Goal: Transaction & Acquisition: Book appointment/travel/reservation

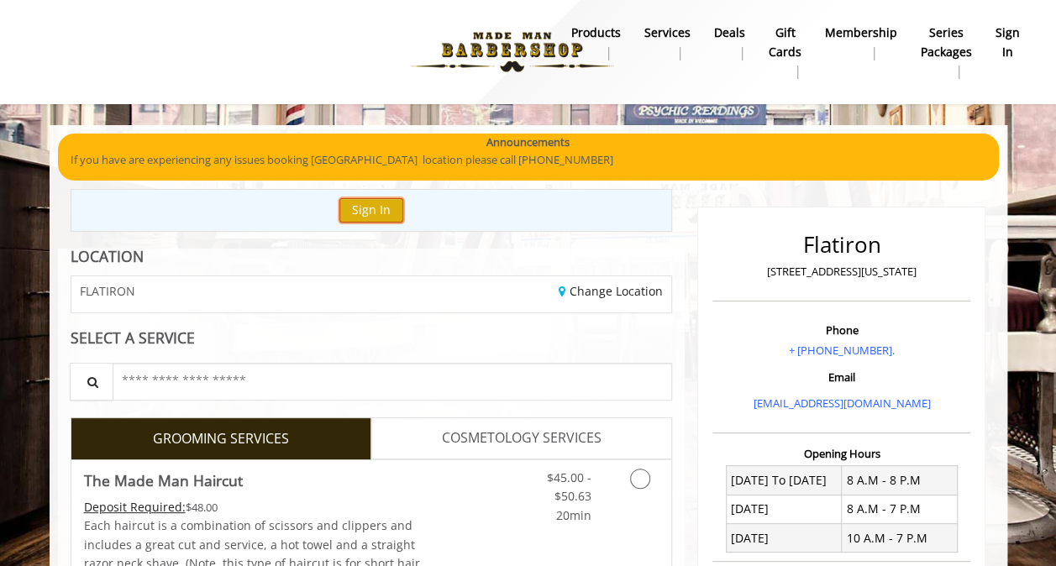
click at [347, 212] on button "Sign In" at bounding box center [371, 210] width 64 height 24
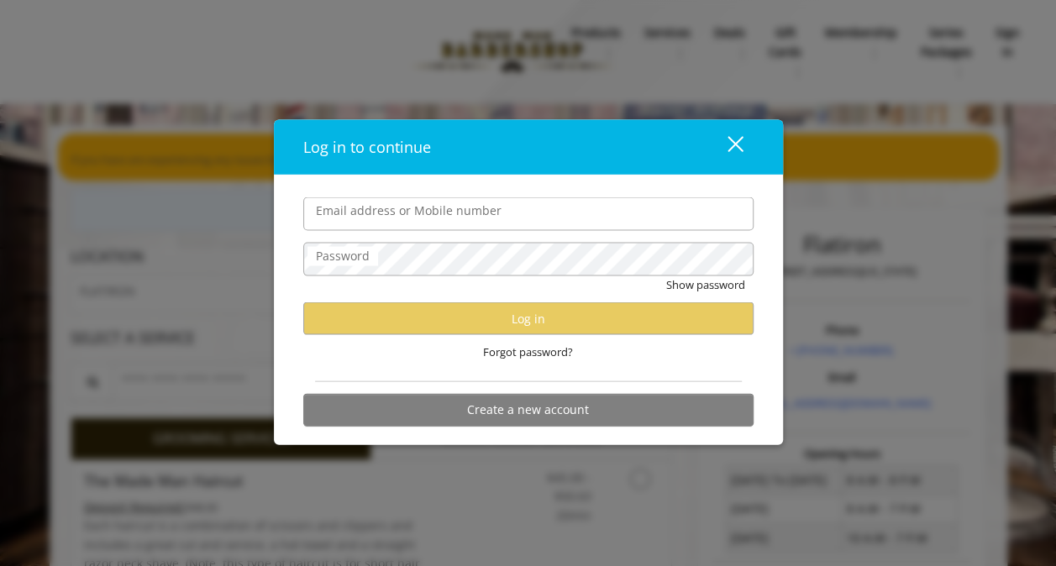
click at [461, 217] on input "Email address or Mobile number" at bounding box center [528, 214] width 450 height 34
type input "**********"
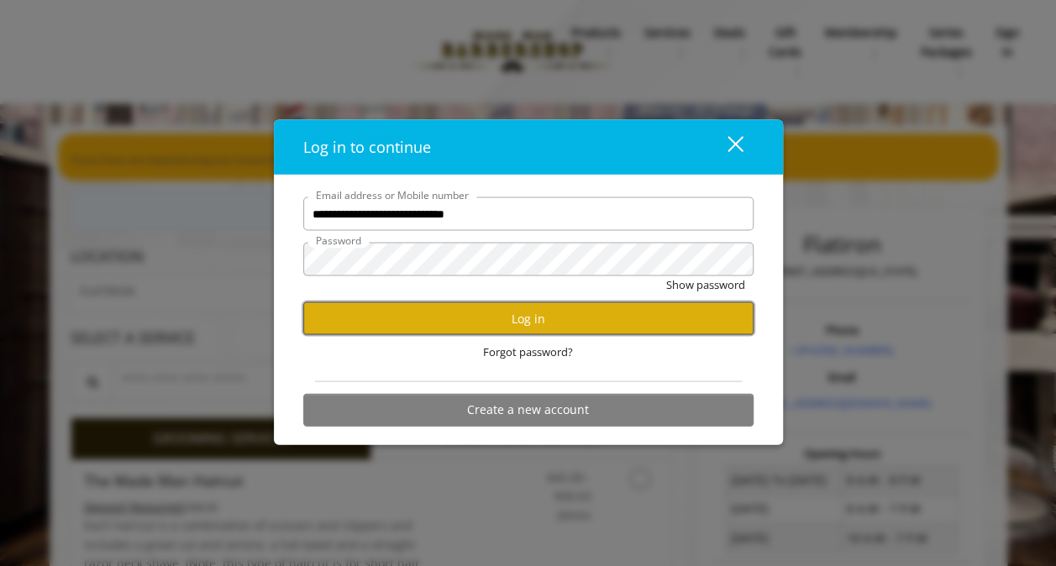
click at [450, 322] on button "Log in" at bounding box center [528, 318] width 450 height 33
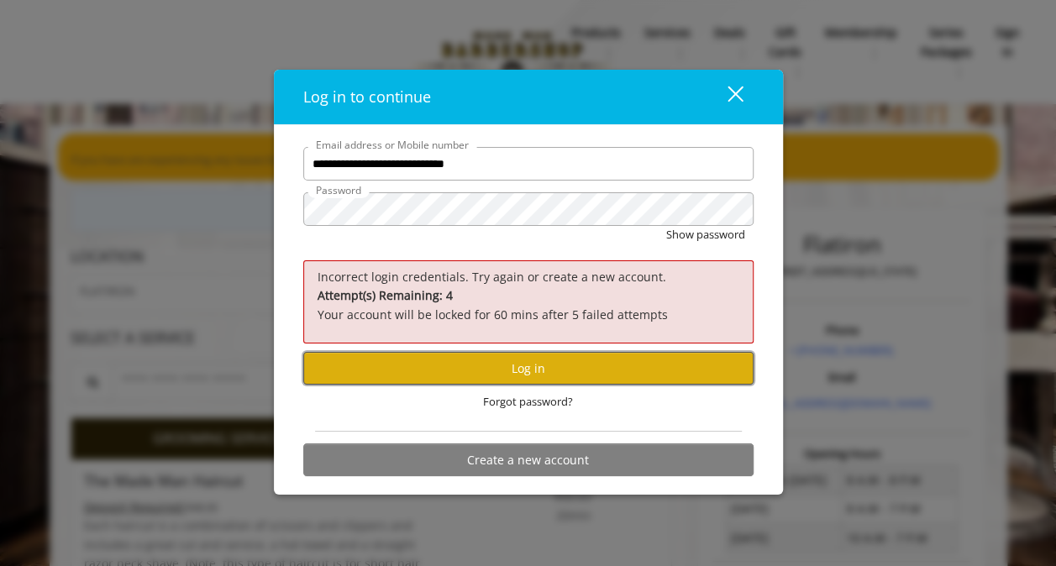
click at [506, 376] on button "Log in" at bounding box center [528, 368] width 450 height 33
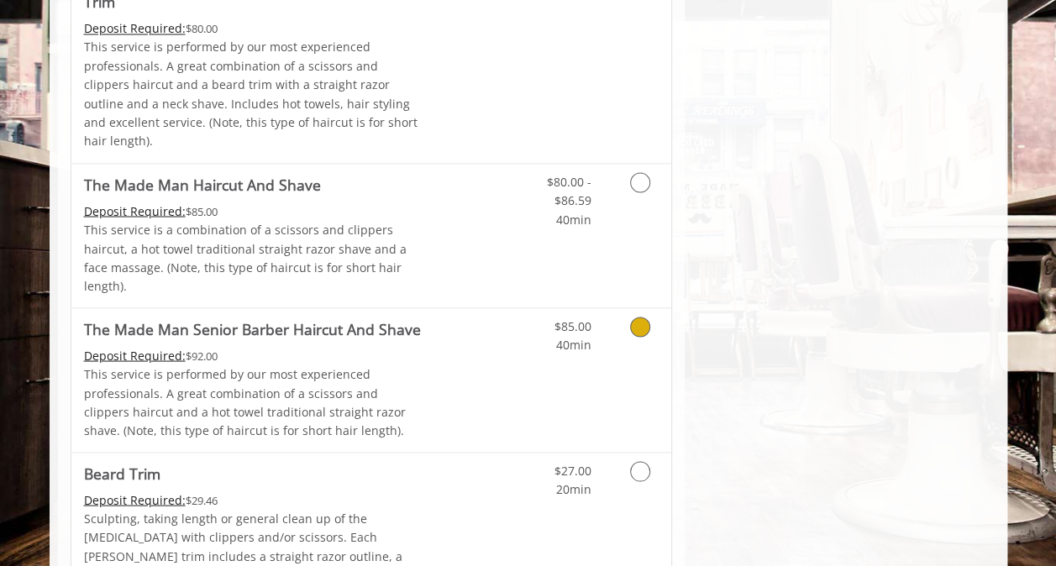
scroll to position [1512, 0]
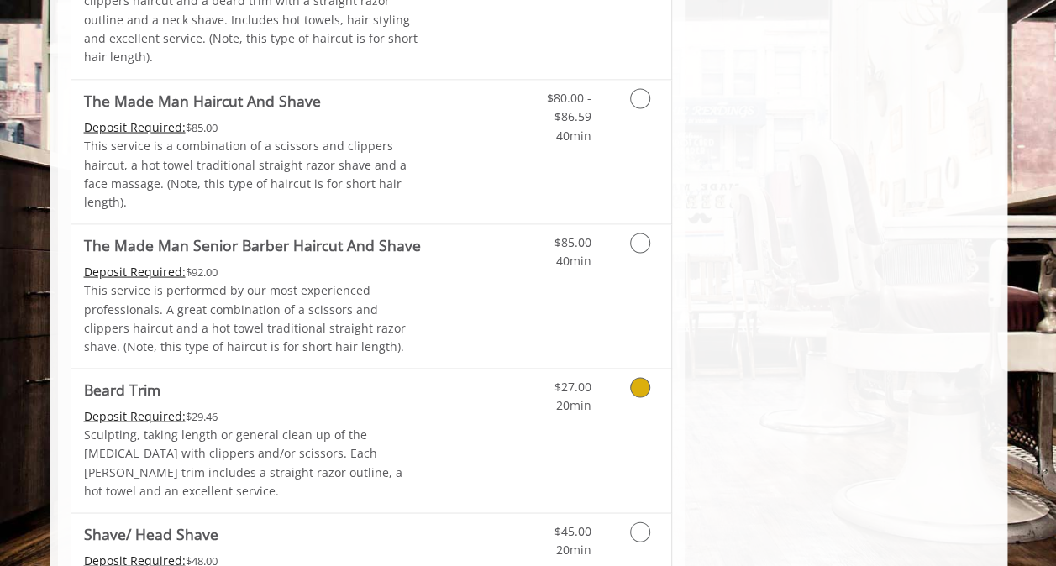
click at [121, 377] on Trim "Beard Trim" at bounding box center [122, 389] width 76 height 24
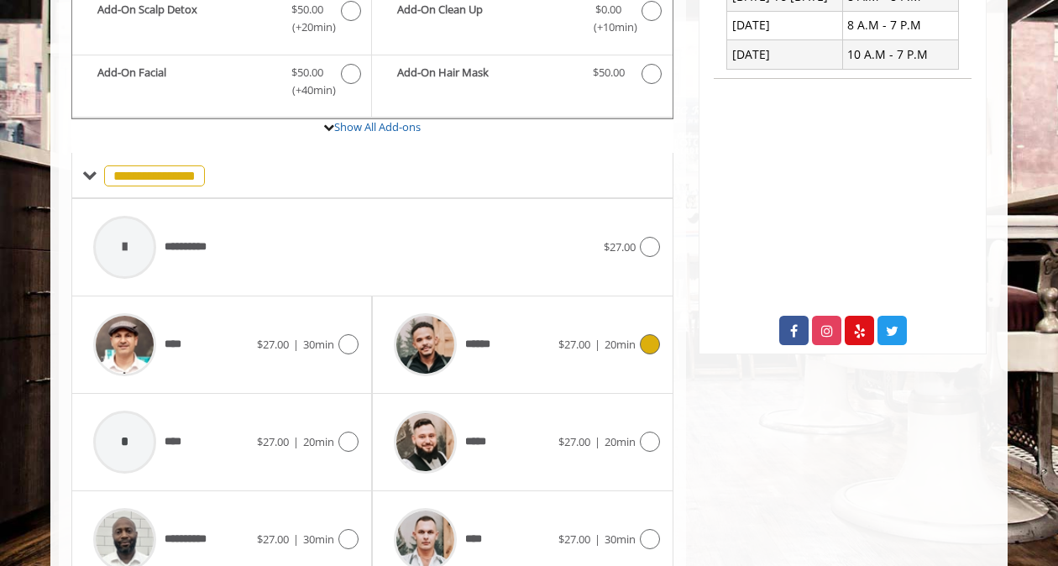
scroll to position [148, 0]
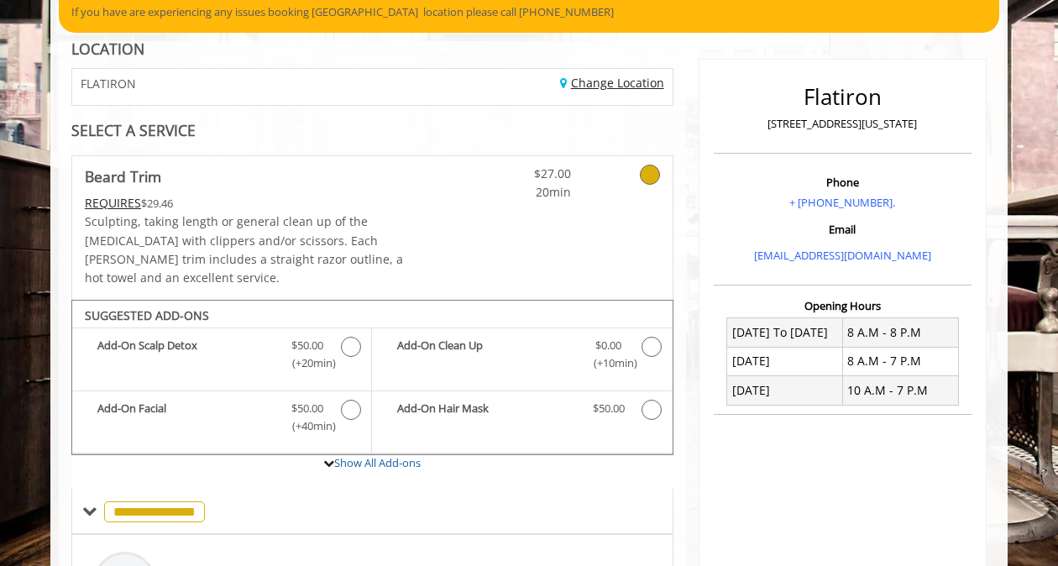
click at [613, 75] on link "Change Location" at bounding box center [612, 83] width 104 height 16
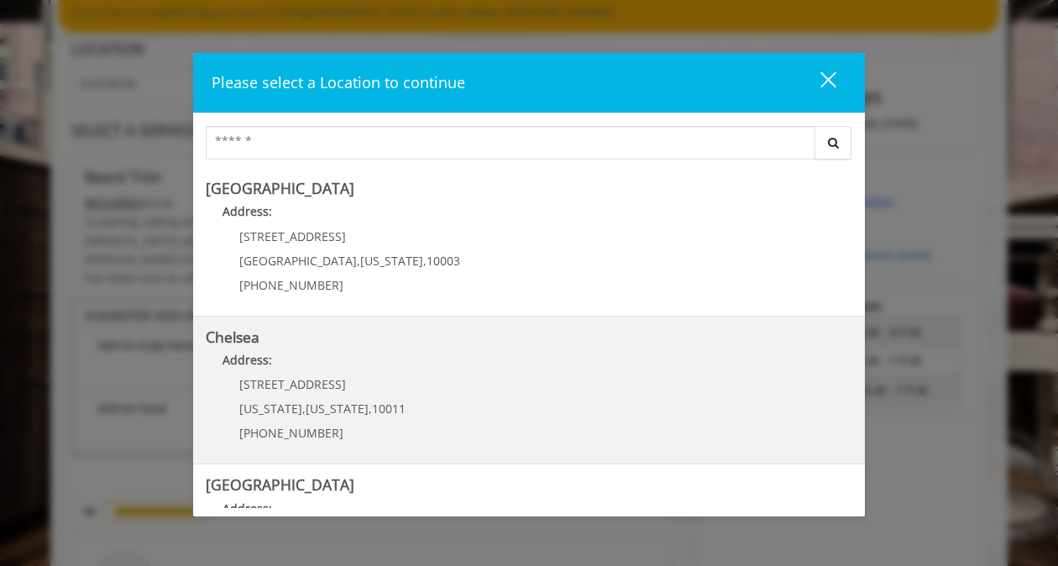
click at [412, 405] on link "Chelsea Address: [STREET_ADDRESS][US_STATE][US_STATE] (917) 639-3902" at bounding box center [529, 390] width 647 height 123
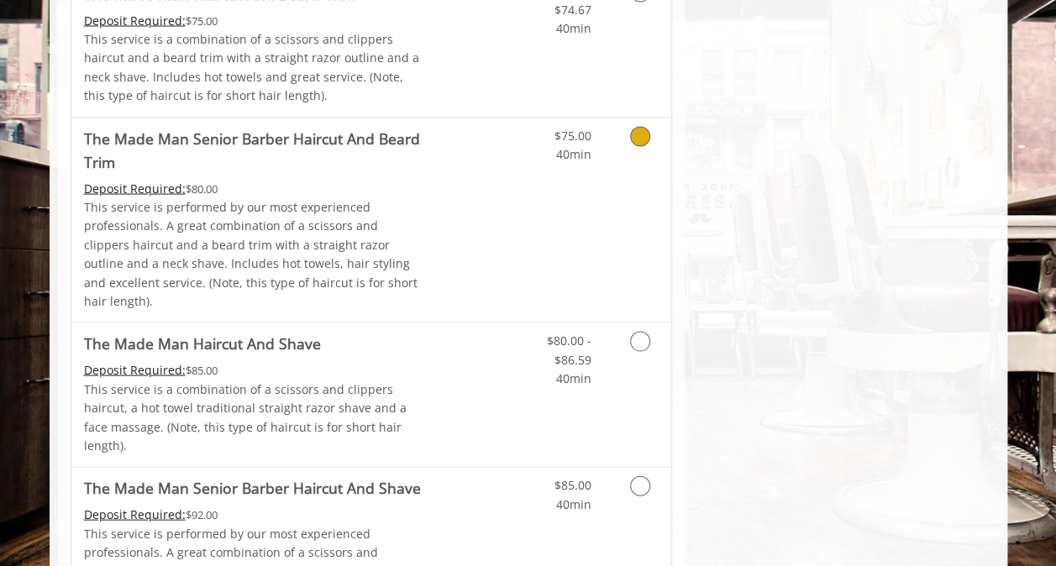
scroll to position [1680, 0]
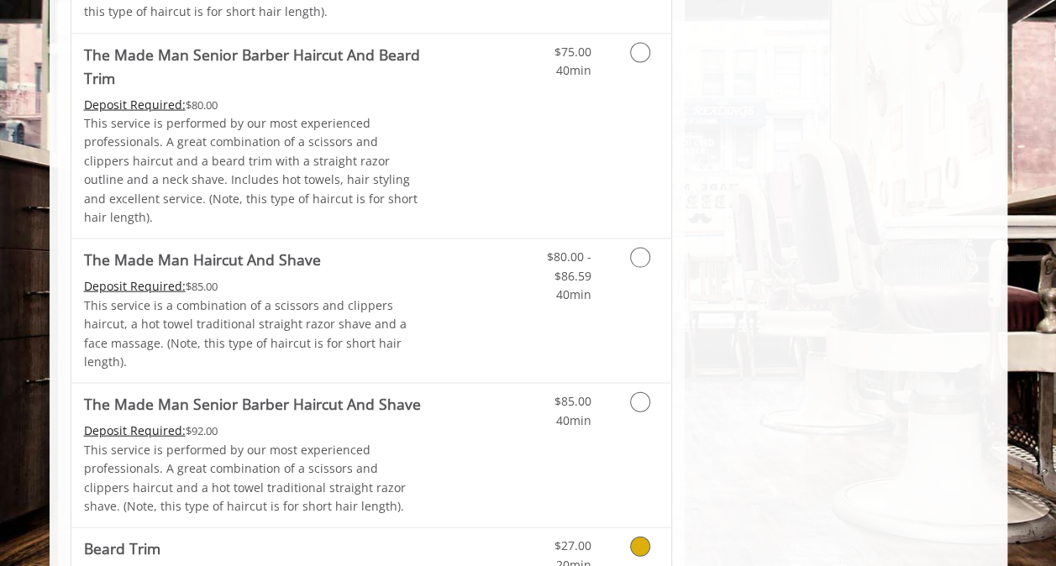
click at [632, 528] on link "Grooming services" at bounding box center [637, 551] width 43 height 46
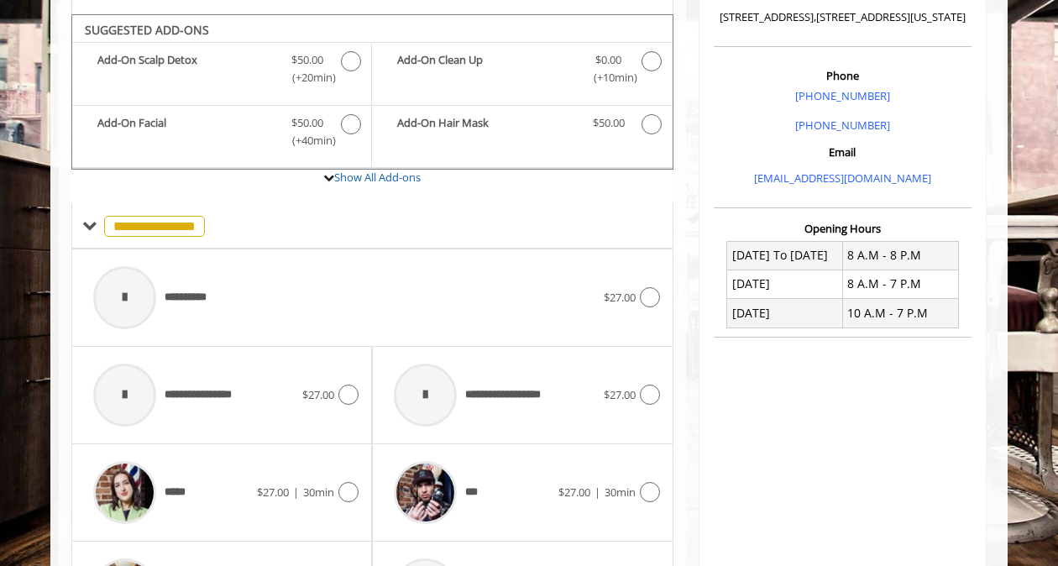
scroll to position [428, 0]
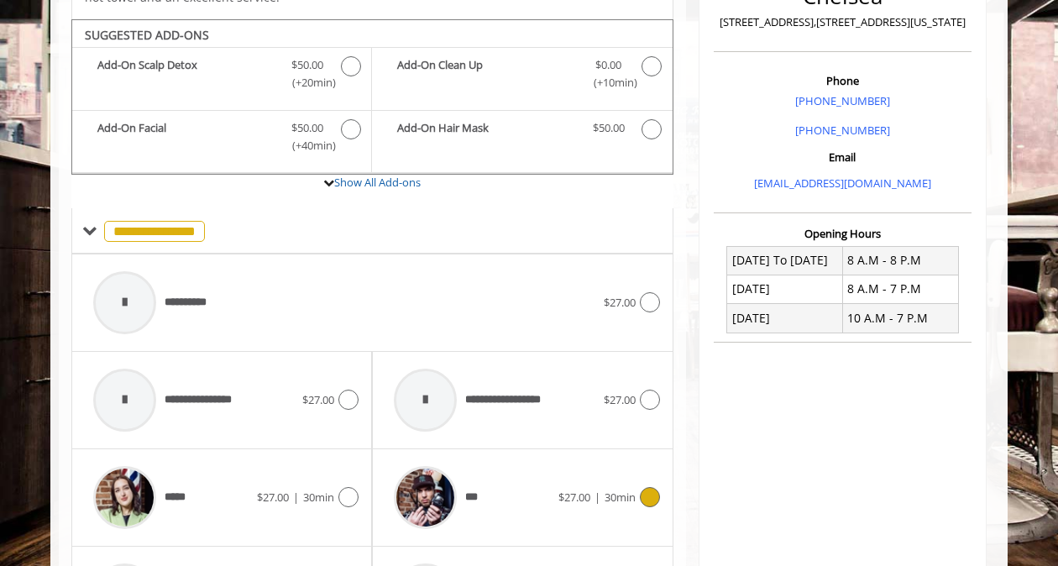
click at [658, 487] on div "*** $27.00 | 30min" at bounding box center [523, 498] width 274 height 80
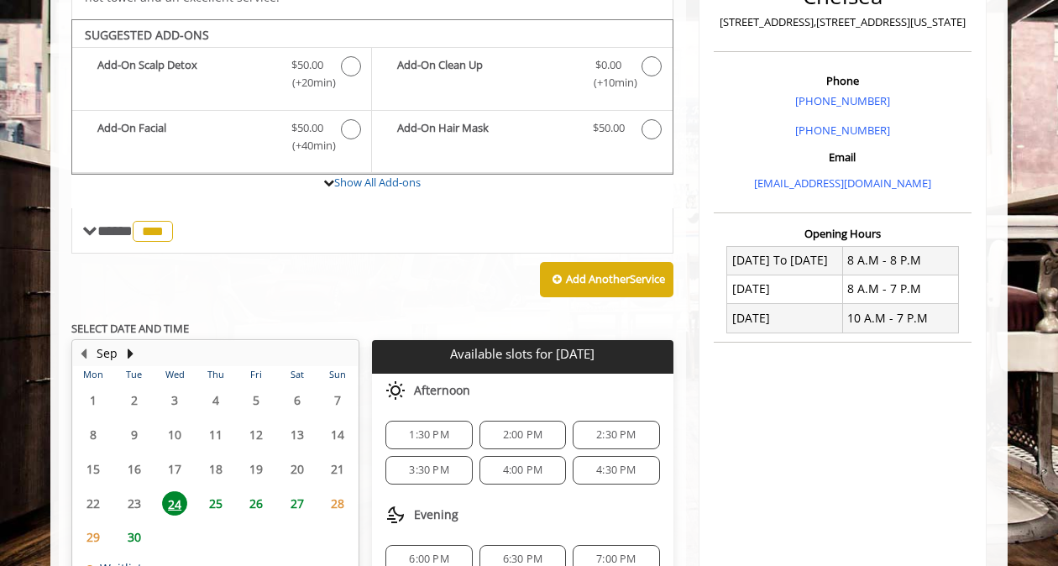
click at [432, 428] on span "1:30 PM" at bounding box center [428, 434] width 39 height 13
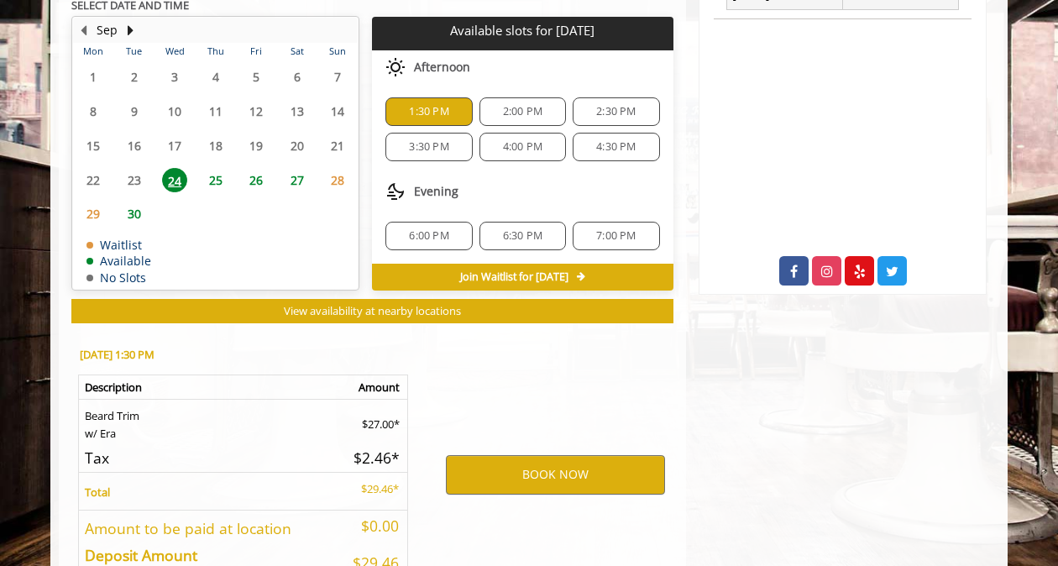
scroll to position [837, 0]
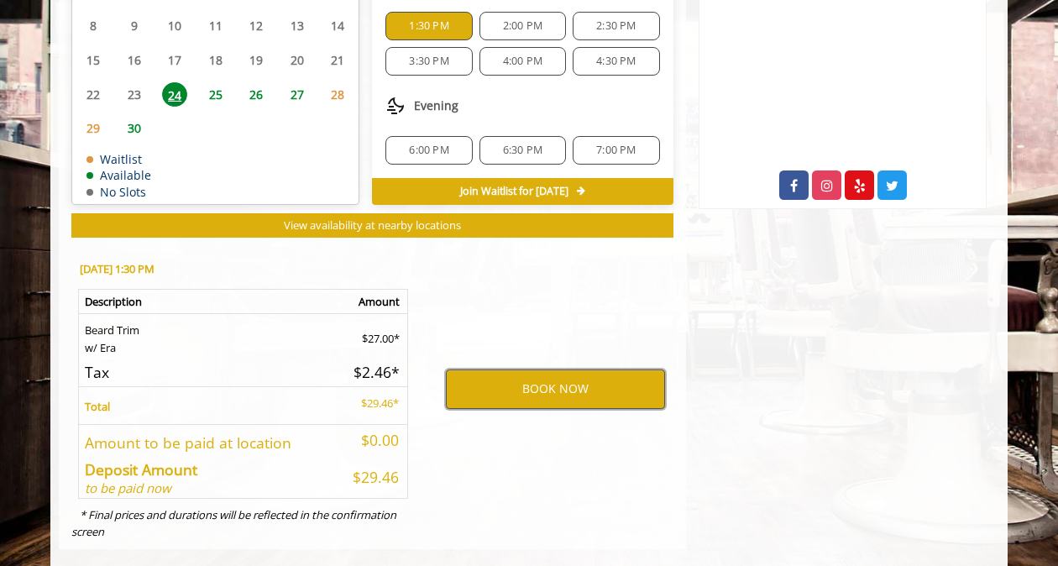
click at [522, 370] on button "BOOK NOW" at bounding box center [555, 389] width 219 height 39
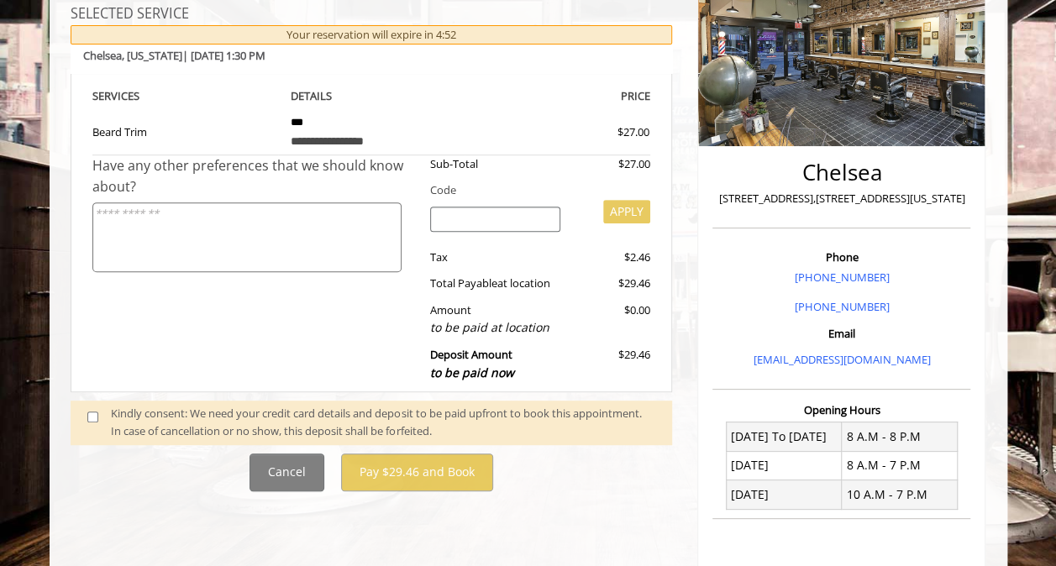
scroll to position [516, 0]
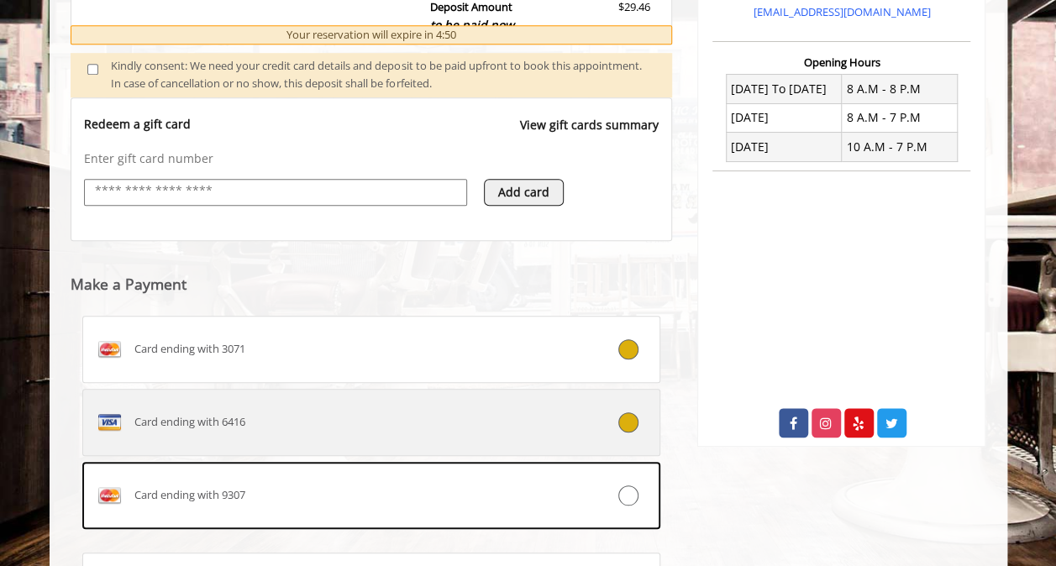
click at [627, 422] on icon at bounding box center [628, 422] width 20 height 20
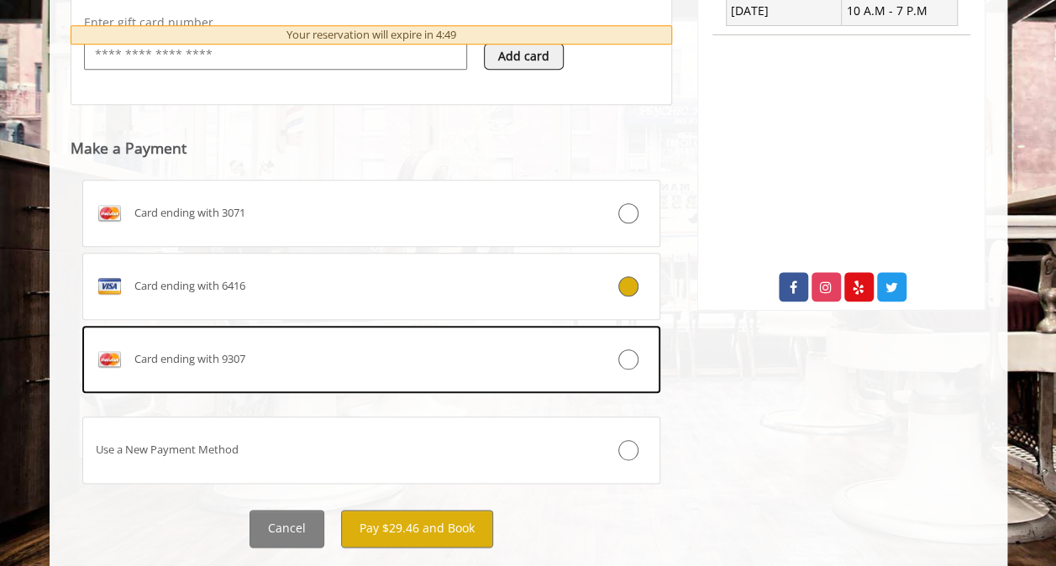
scroll to position [773, 0]
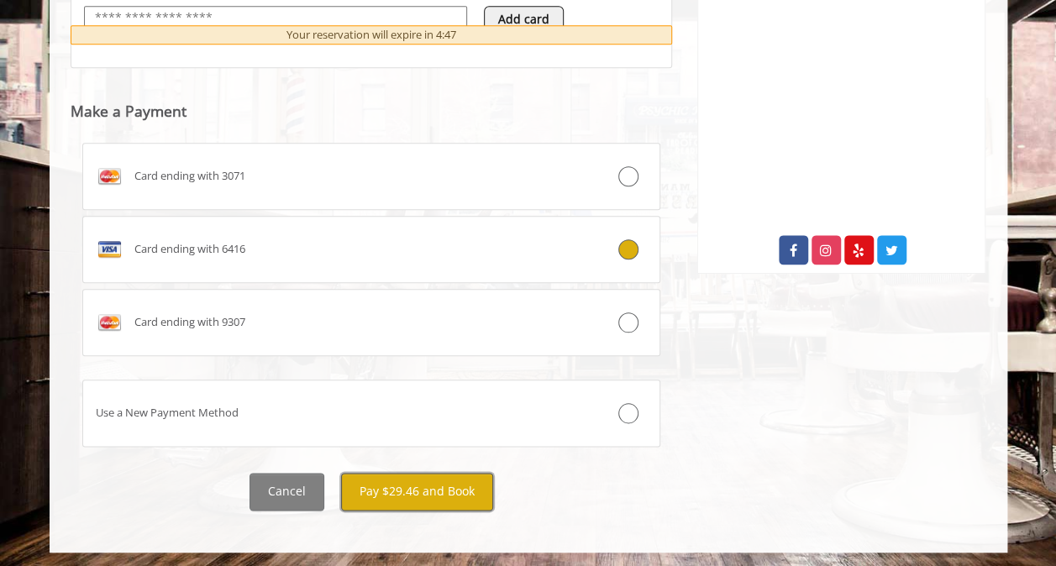
click at [442, 494] on button "Pay $29.46 and Book" at bounding box center [417, 492] width 152 height 38
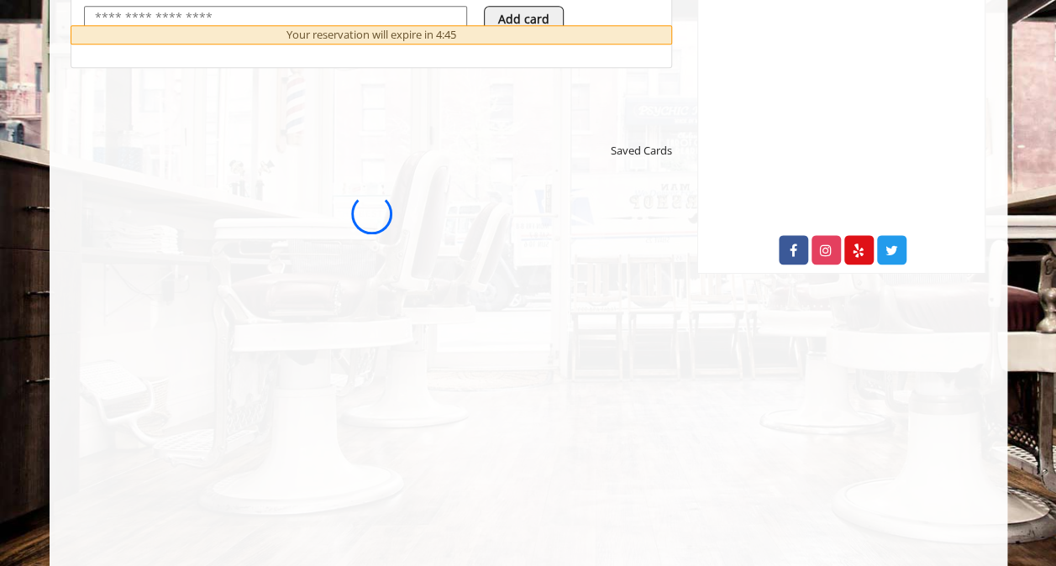
scroll to position [0, 0]
